Goal: Check status: Check status

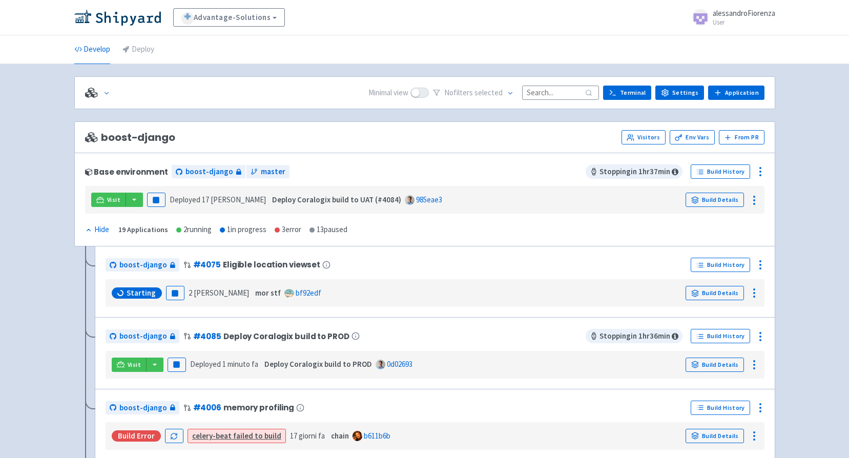
scroll to position [51, 0]
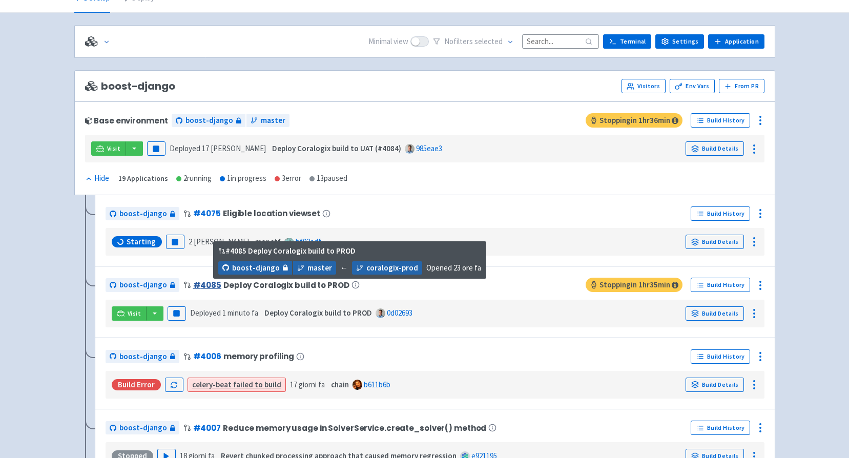
click at [207, 285] on link "# 4085" at bounding box center [207, 285] width 28 height 11
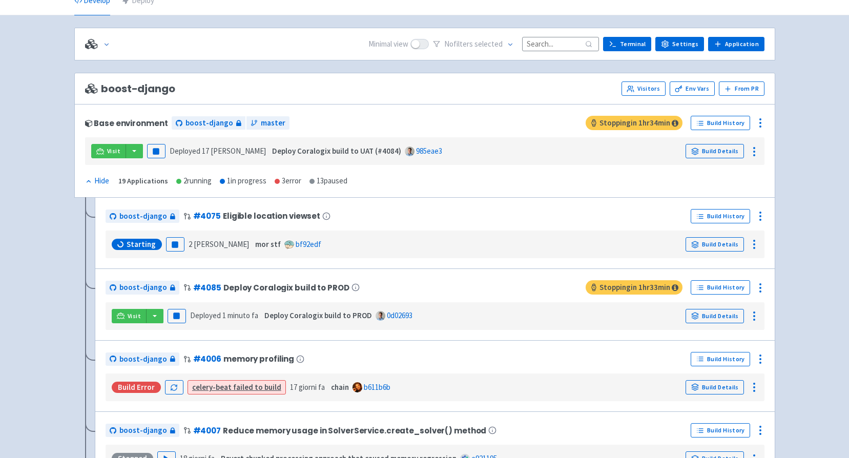
scroll to position [0, 0]
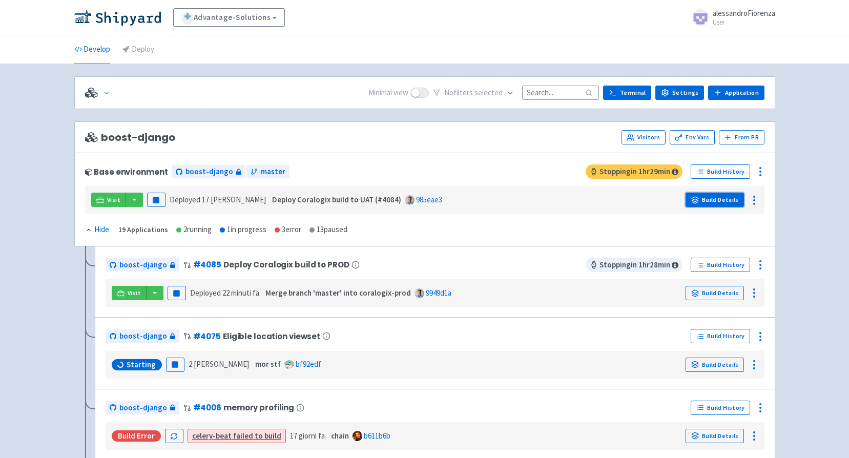
click at [726, 199] on link "Build Details" at bounding box center [714, 200] width 58 height 14
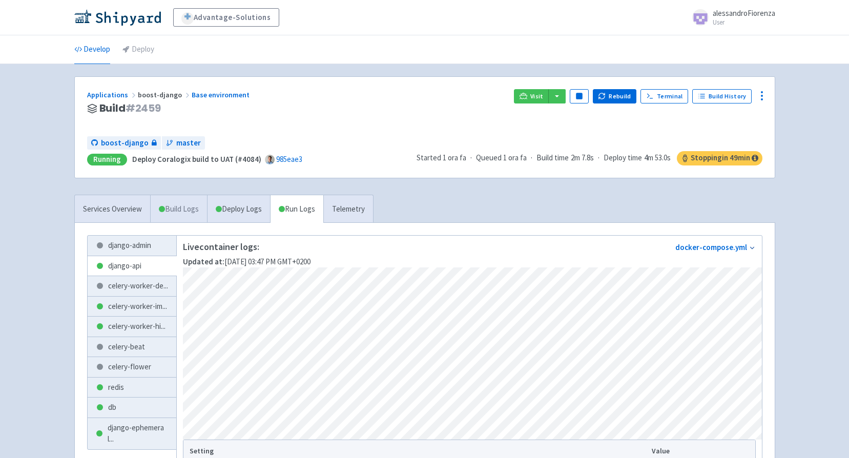
click at [177, 206] on link "Build Logs" at bounding box center [179, 209] width 56 height 28
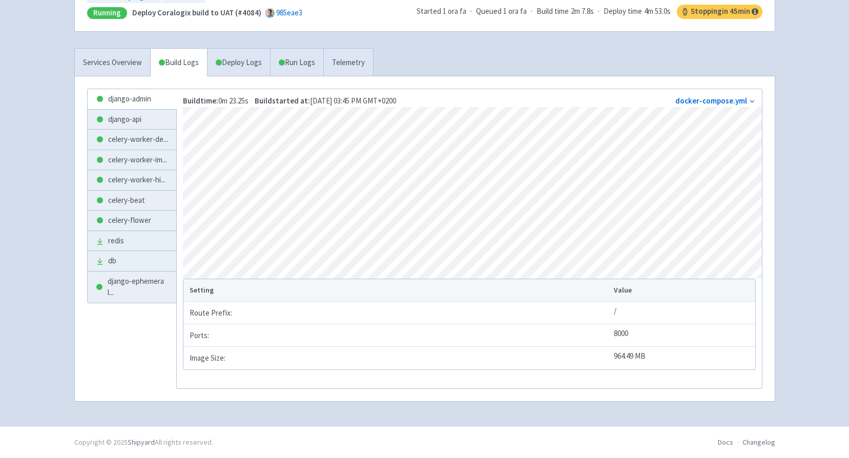
scroll to position [99, 0]
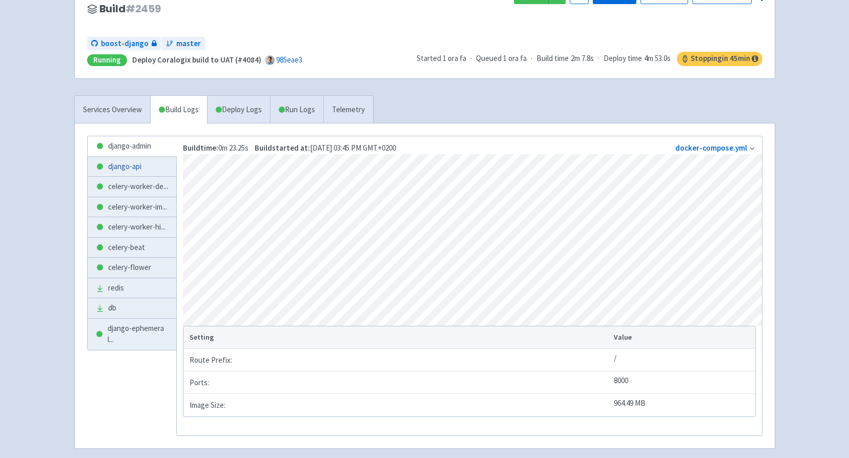
click at [123, 168] on link "django-api" at bounding box center [132, 167] width 89 height 20
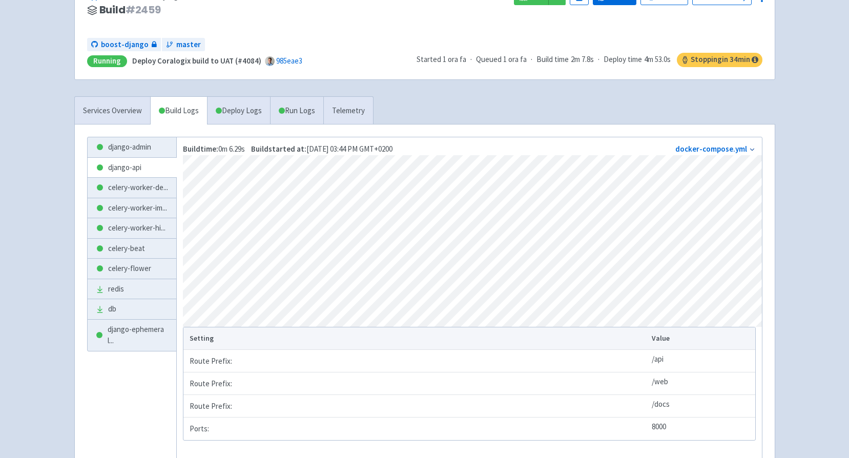
scroll to position [102, 0]
